Goal: Information Seeking & Learning: Learn about a topic

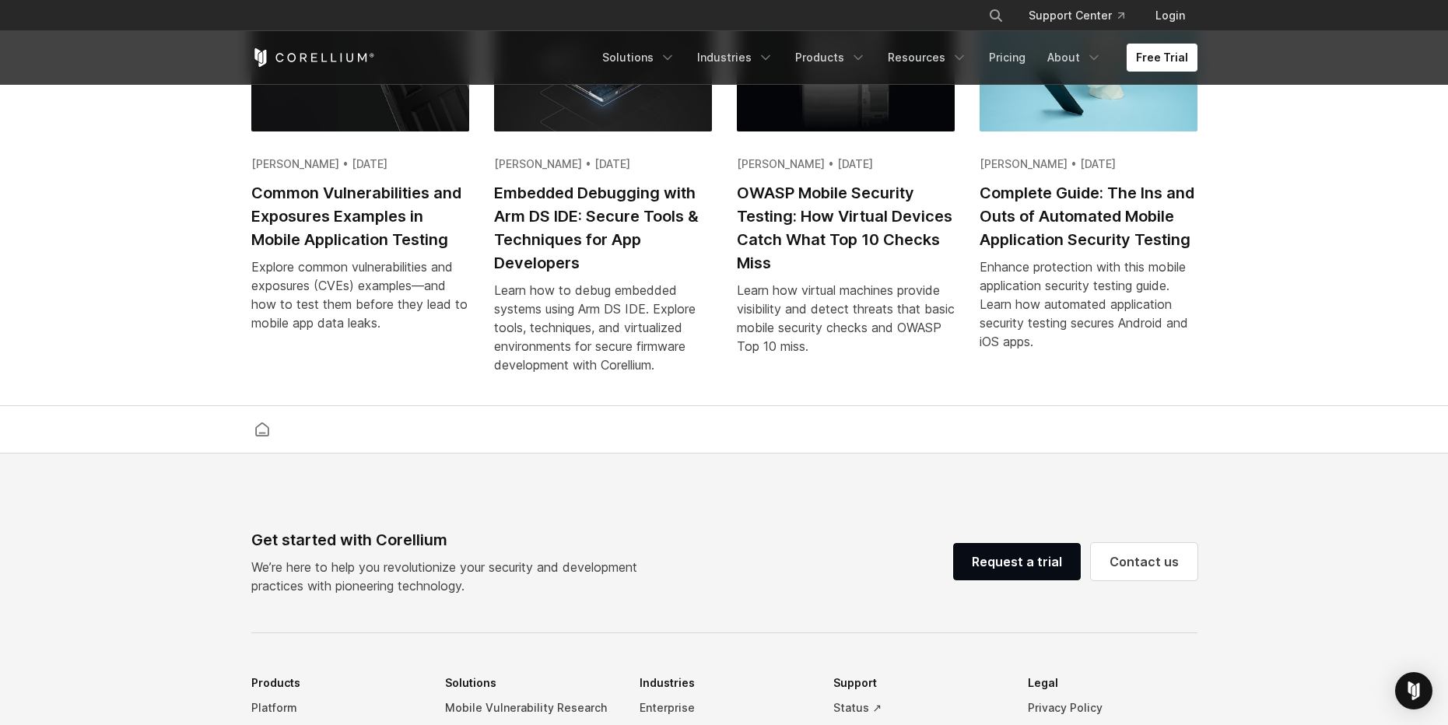
scroll to position [2989, 0]
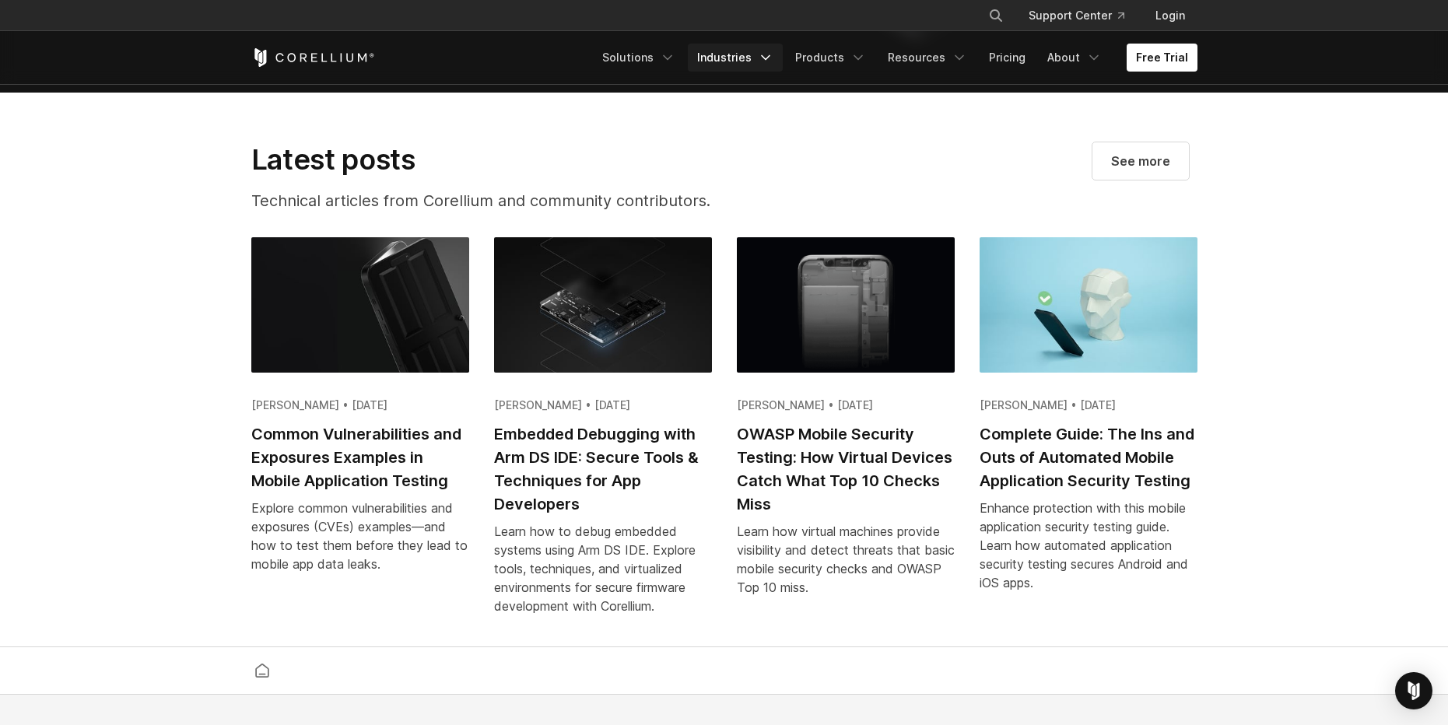
click at [774, 59] on icon "Navigation Menu" at bounding box center [766, 58] width 16 height 16
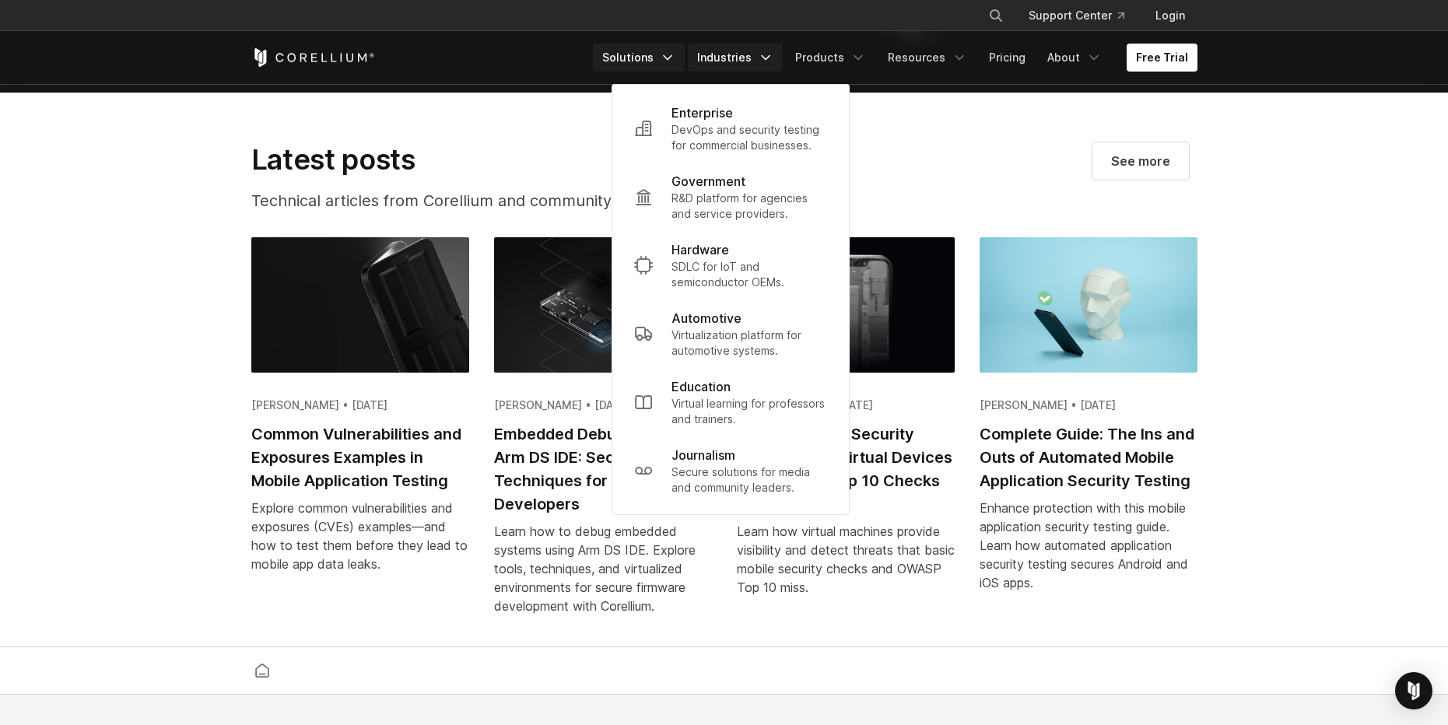
click at [672, 58] on icon "Navigation Menu" at bounding box center [668, 58] width 16 height 16
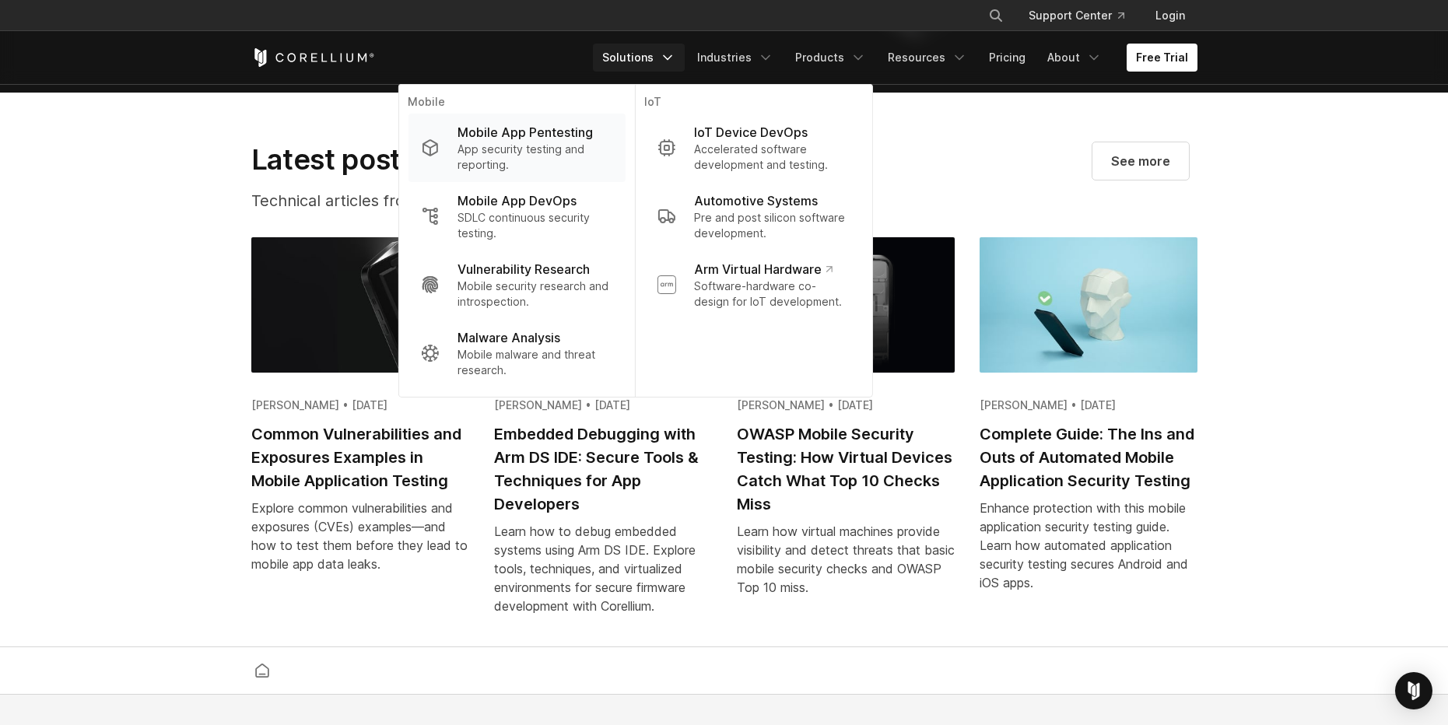
click at [564, 147] on p "App security testing and reporting." at bounding box center [535, 157] width 155 height 31
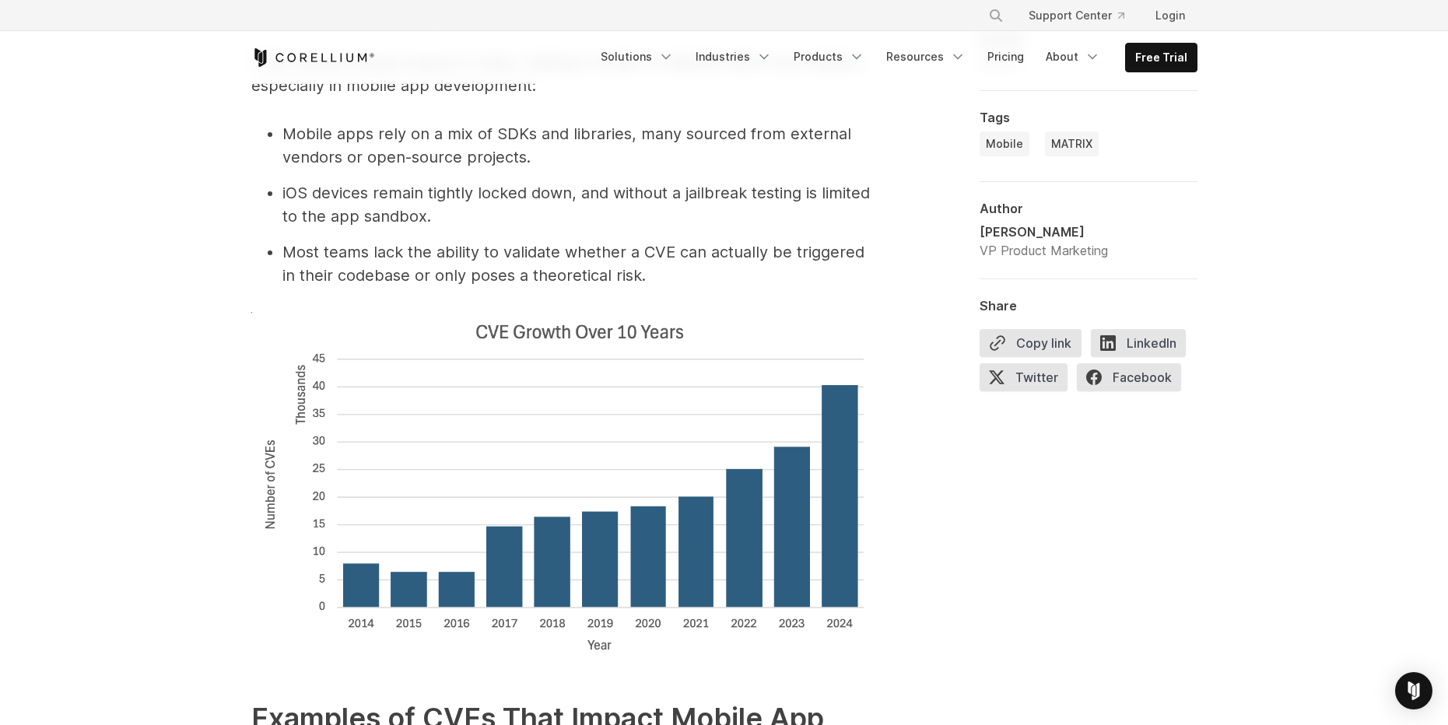
scroll to position [2055, 0]
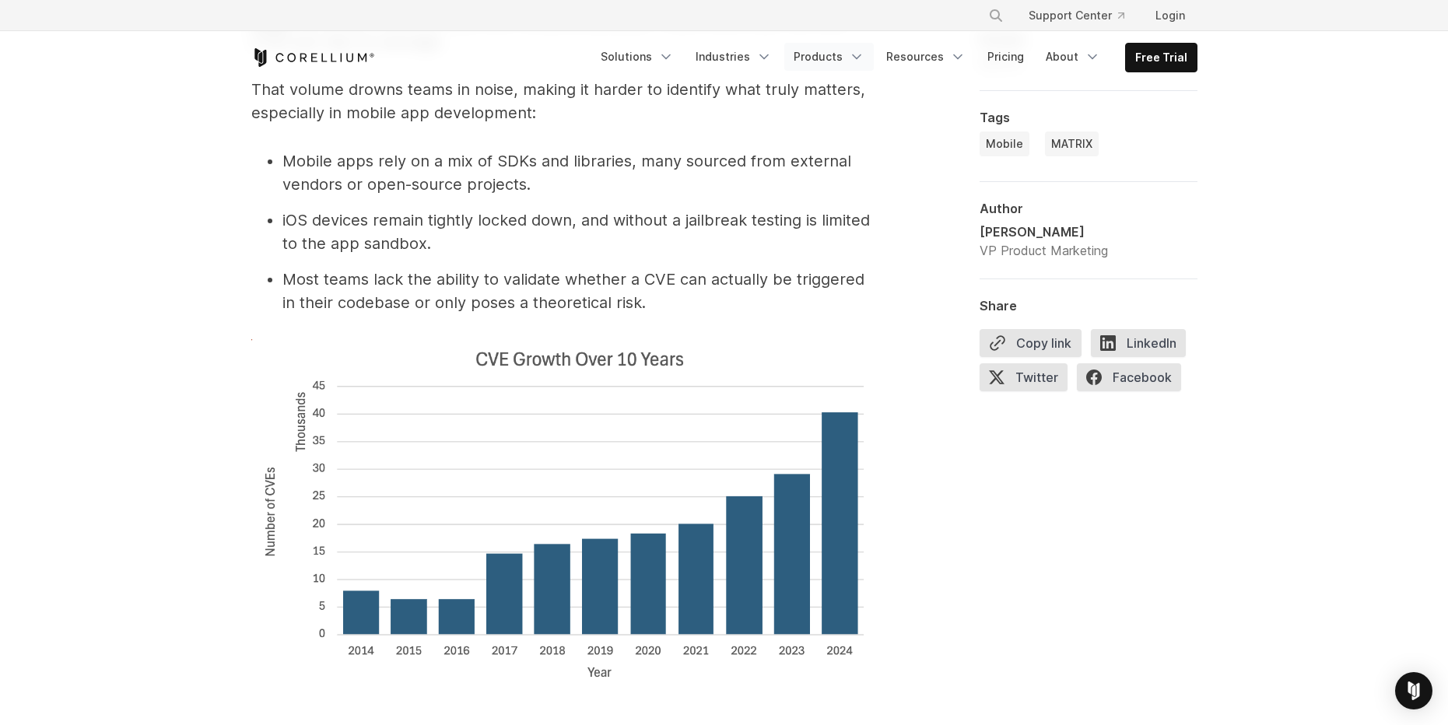
click at [855, 65] on link "Products" at bounding box center [830, 57] width 90 height 28
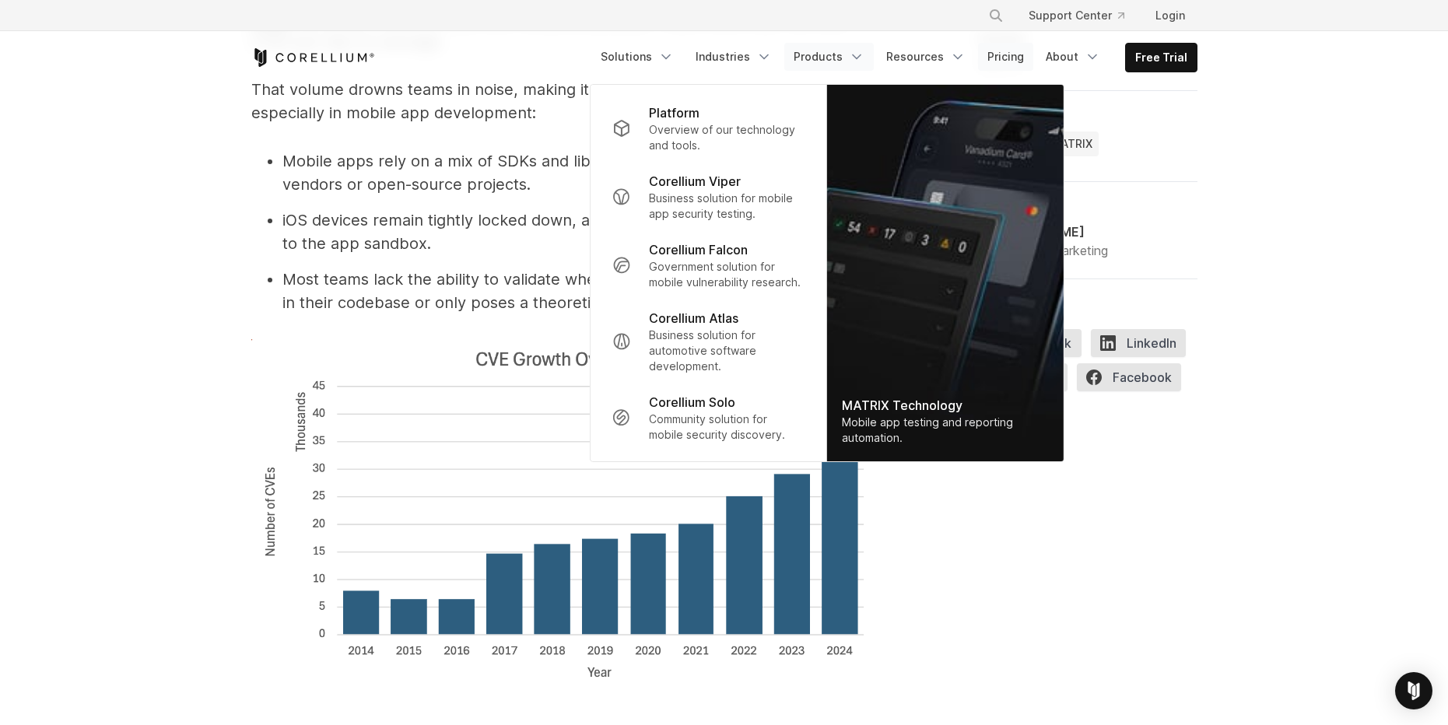
click at [999, 63] on link "Pricing" at bounding box center [1005, 57] width 55 height 28
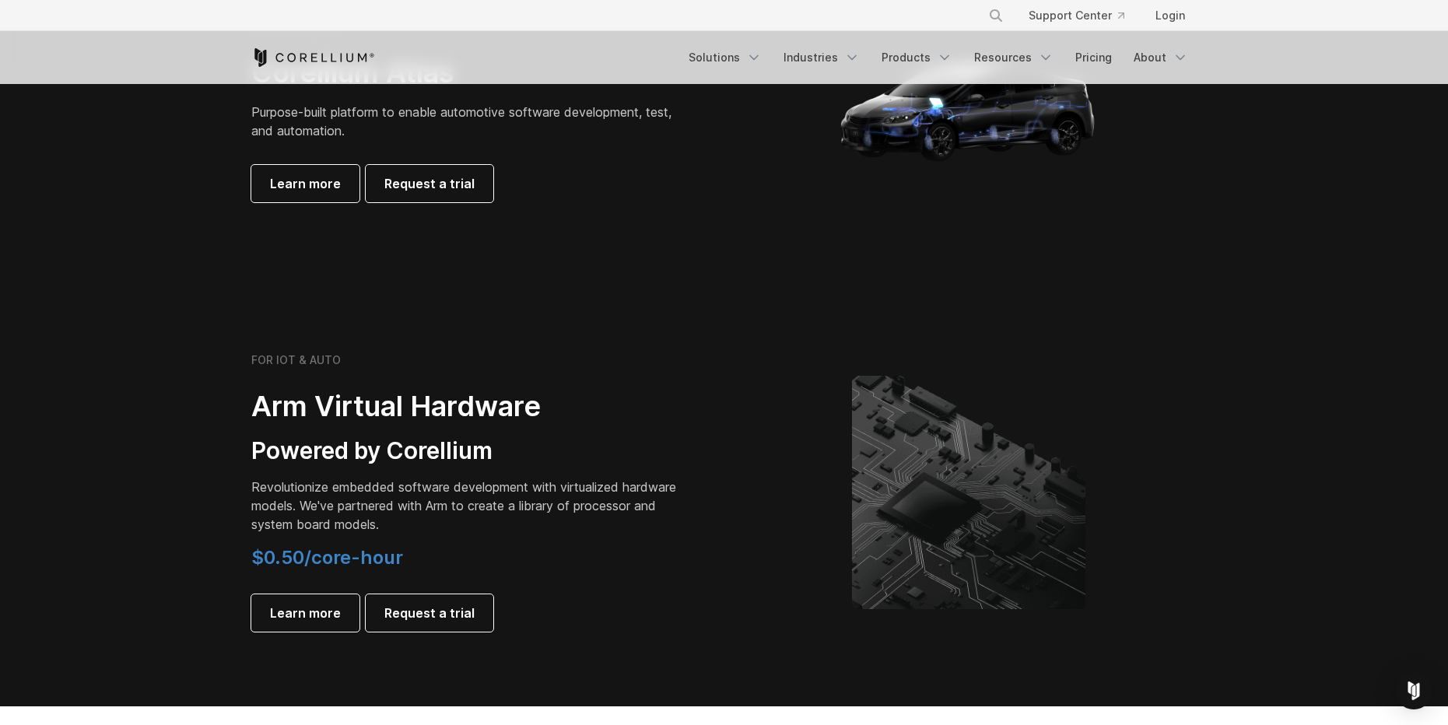
scroll to position [1588, 0]
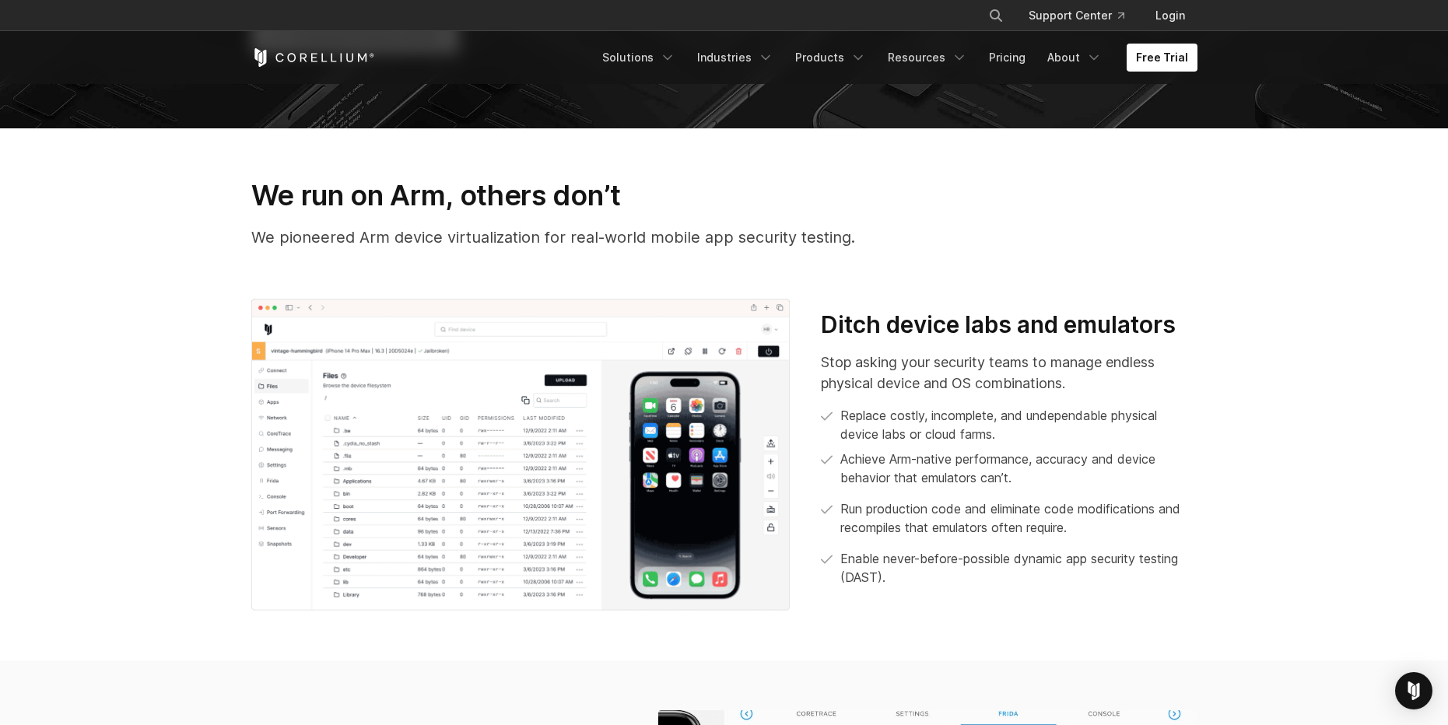
scroll to position [654, 0]
